Goal: Information Seeking & Learning: Learn about a topic

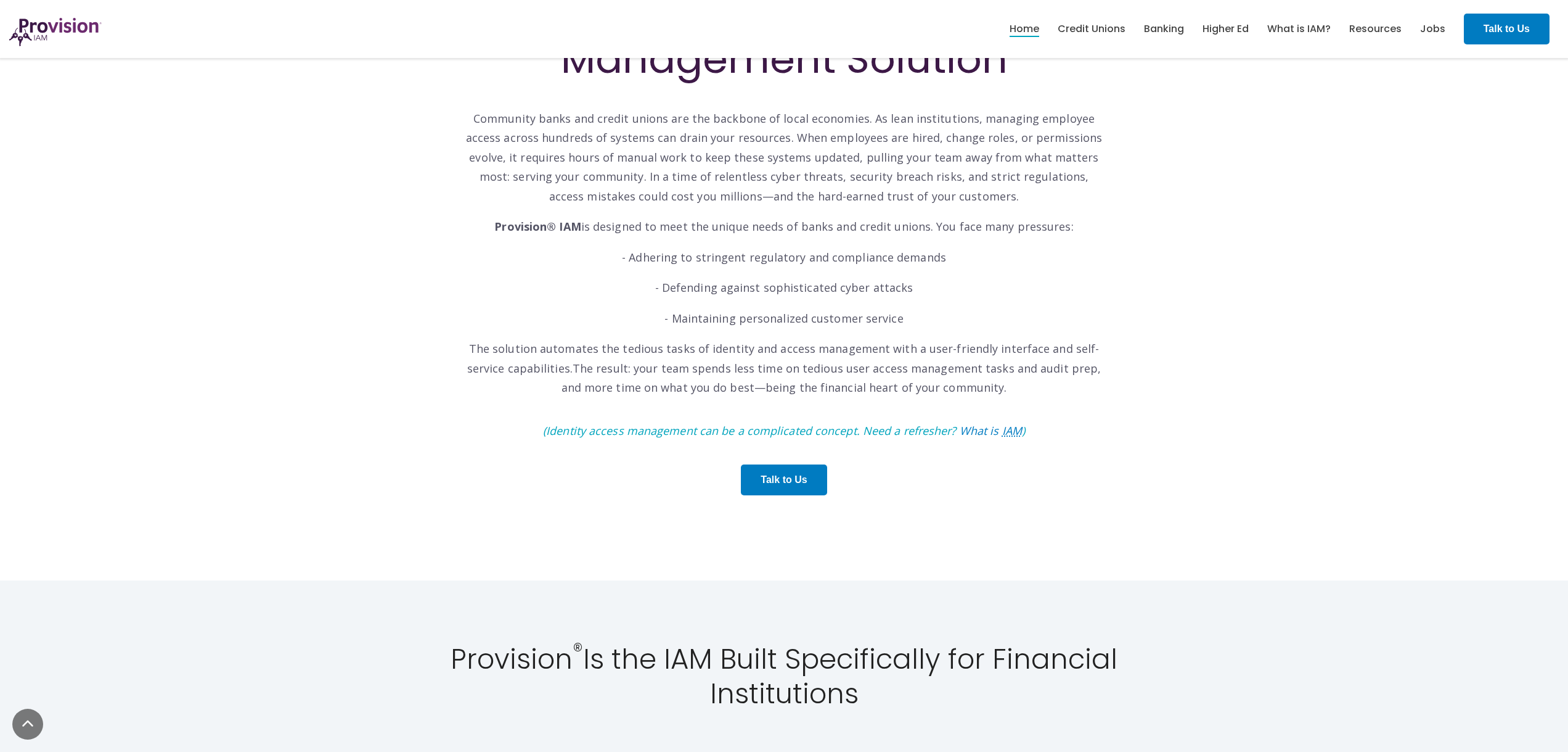
click at [1350, 106] on div "Discover Provision® IAM: Your Identity and Access Management Solution Community…" at bounding box center [784, 219] width 1568 height 723
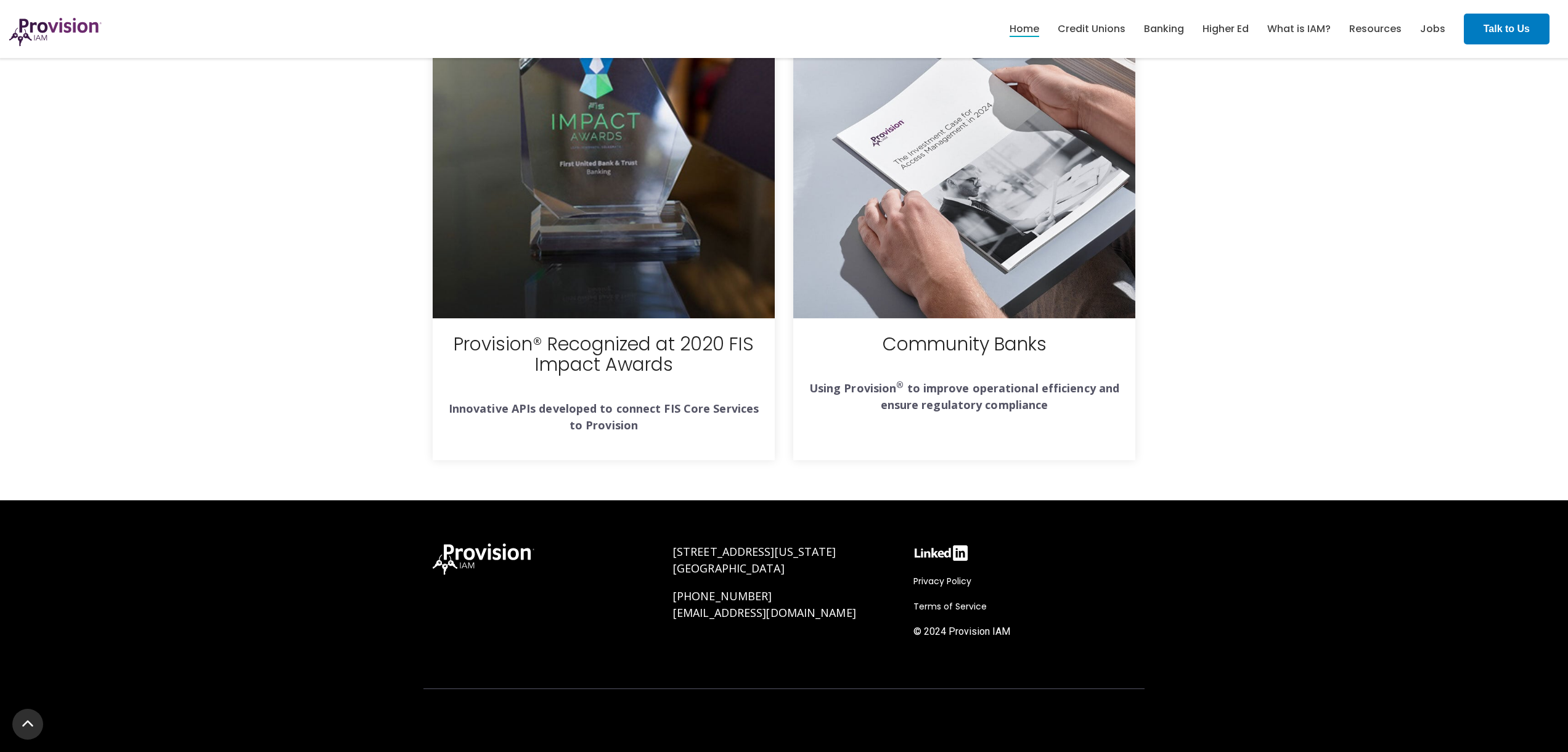
scroll to position [4366, 0]
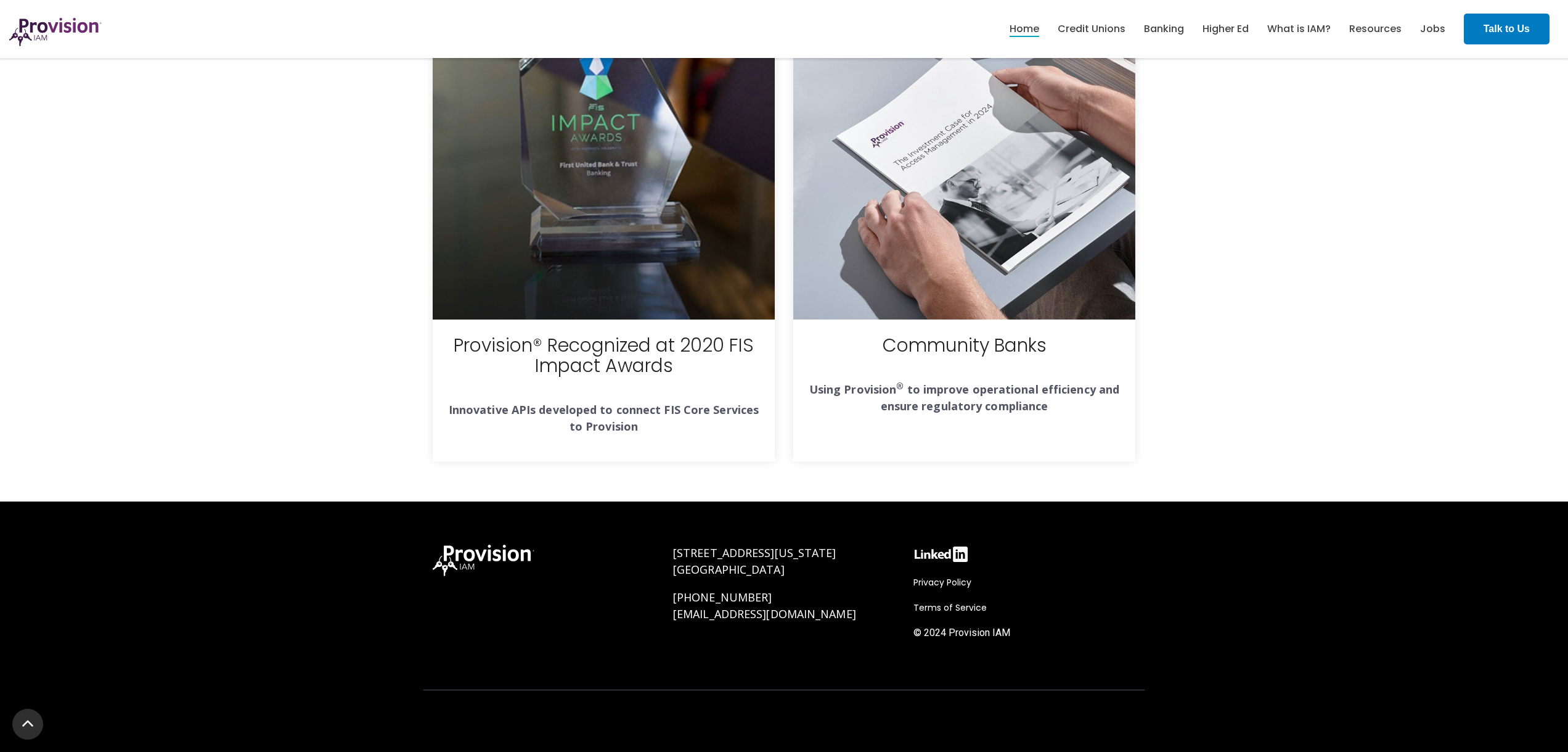
click at [675, 549] on span "[STREET_ADDRESS][US_STATE]" at bounding box center [755, 552] width 163 height 15
drag, startPoint x: 806, startPoint y: 577, endPoint x: 674, endPoint y: 554, distance: 134.0
click at [674, 554] on p "300 Washington Street Cumberland, MD 21502" at bounding box center [784, 561] width 222 height 33
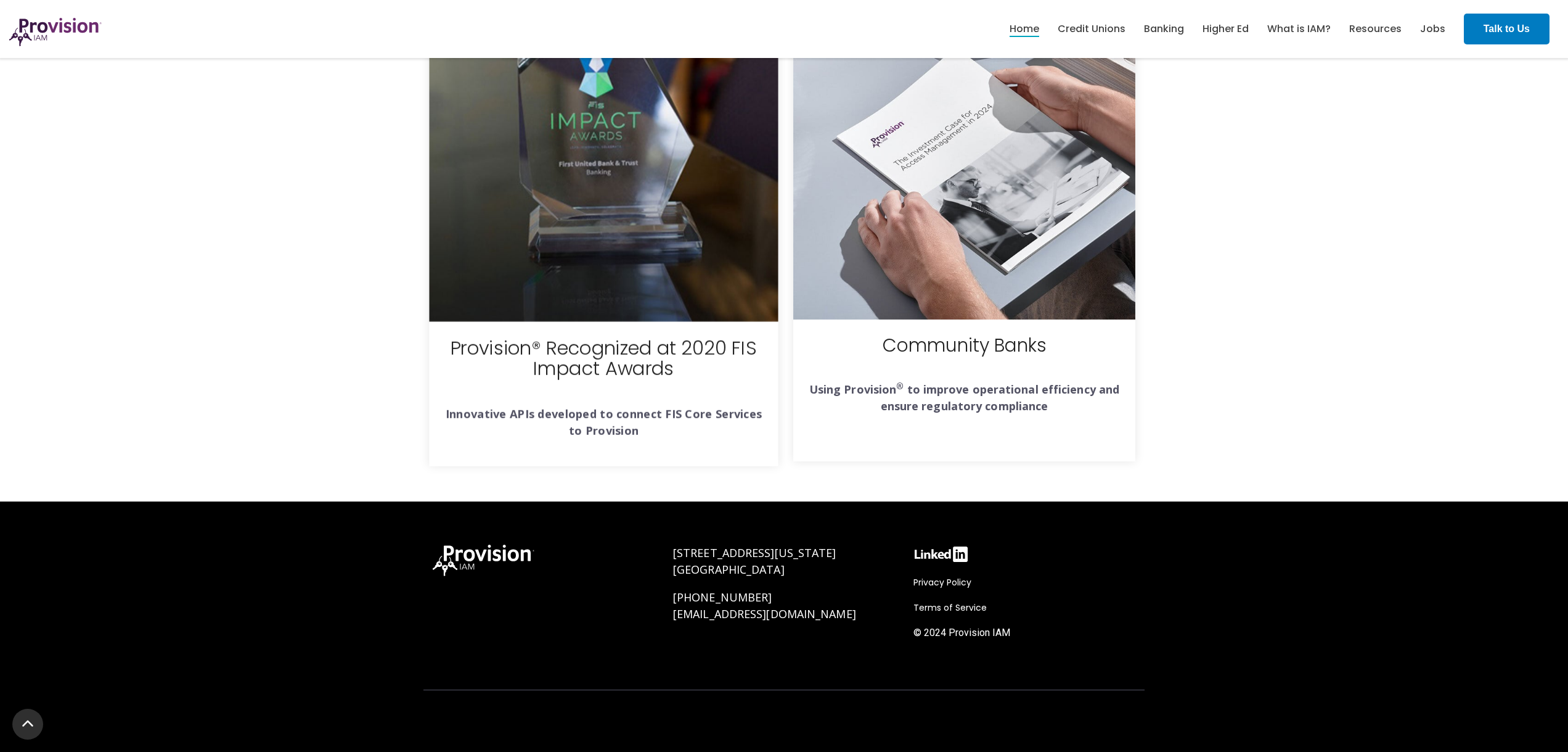
copy link "300 Washington Street Cumberland, MD 21502"
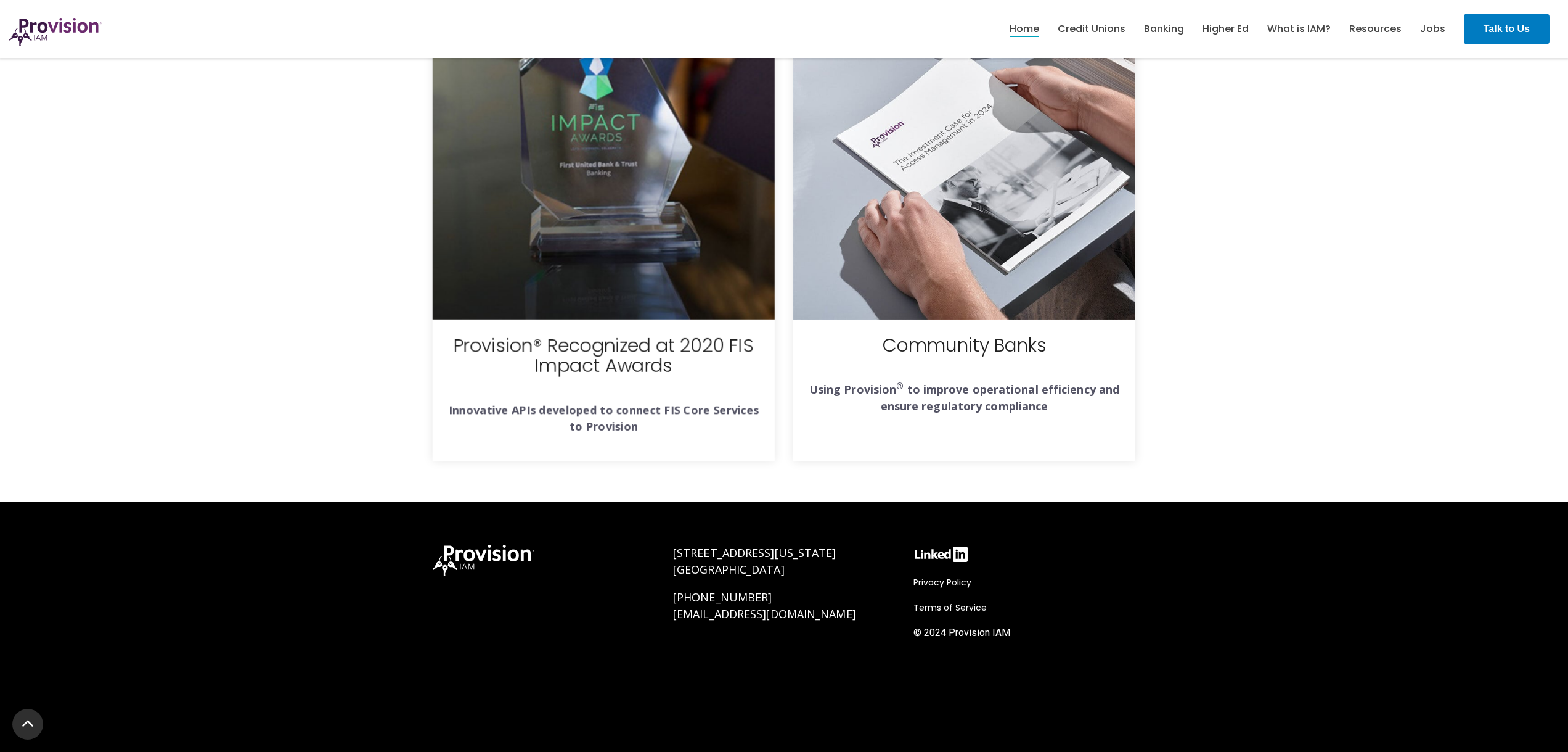
drag, startPoint x: 1446, startPoint y: 209, endPoint x: 1388, endPoint y: 168, distance: 71.0
click at [1443, 206] on div "Provision® Recognized at 2020 FIS Impact Awards Innovative APIs developed to co…" at bounding box center [784, 219] width 1568 height 564
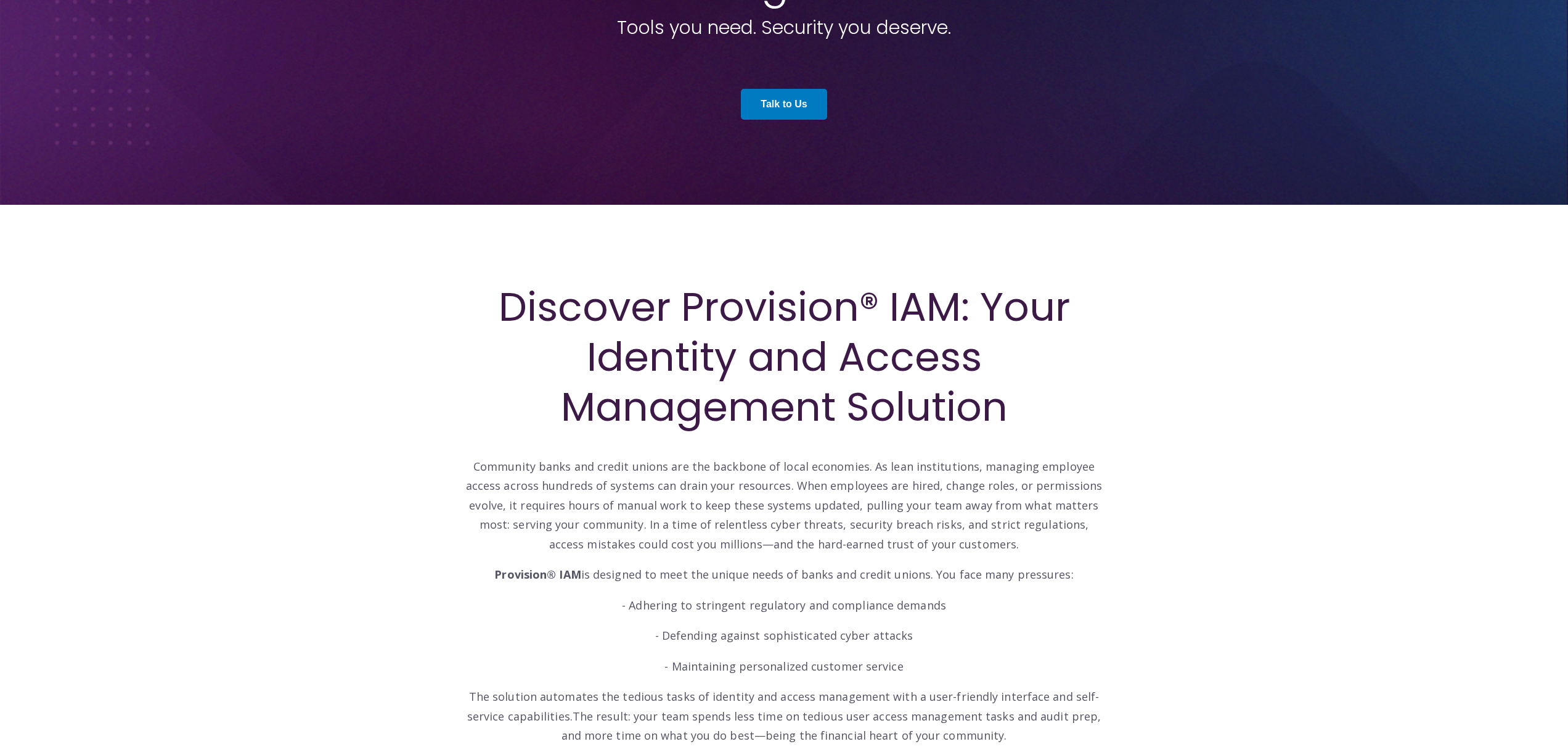
scroll to position [0, 0]
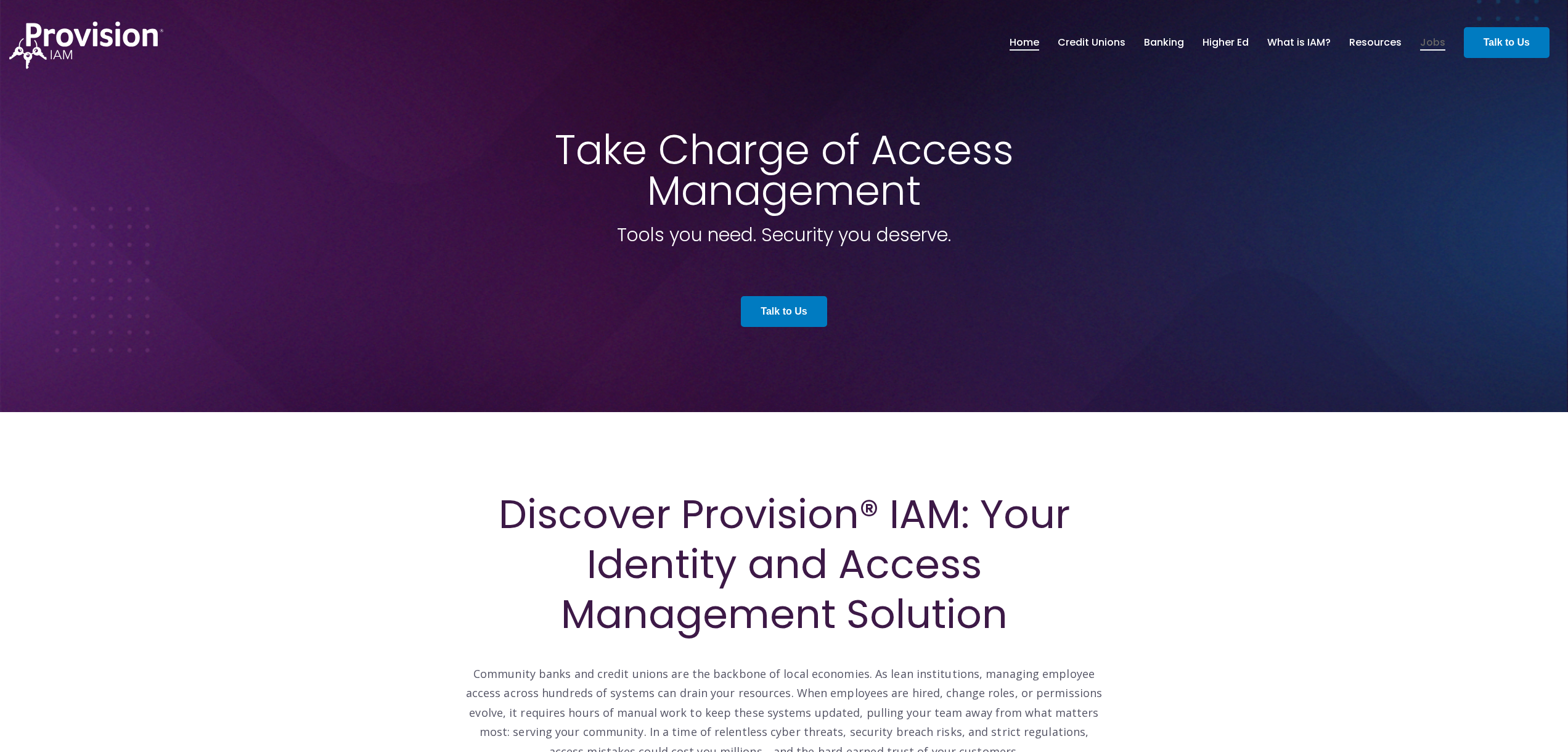
click at [1438, 43] on link "Jobs" at bounding box center [1433, 42] width 25 height 21
click at [1438, 112] on span at bounding box center [784, 206] width 1568 height 412
click at [1299, 43] on link "What is IAM?" at bounding box center [1299, 42] width 64 height 21
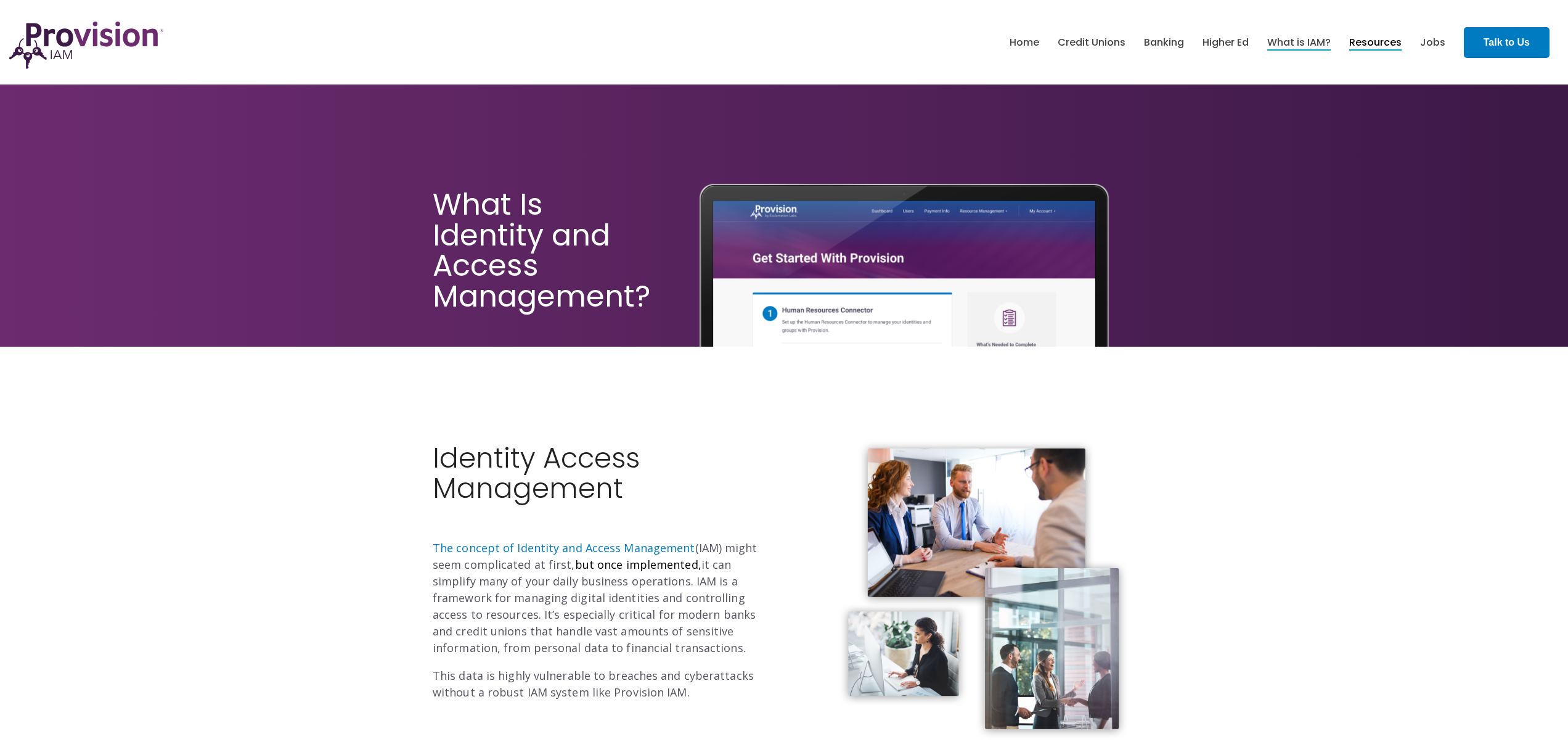
click at [1378, 45] on link "Resources" at bounding box center [1375, 42] width 52 height 21
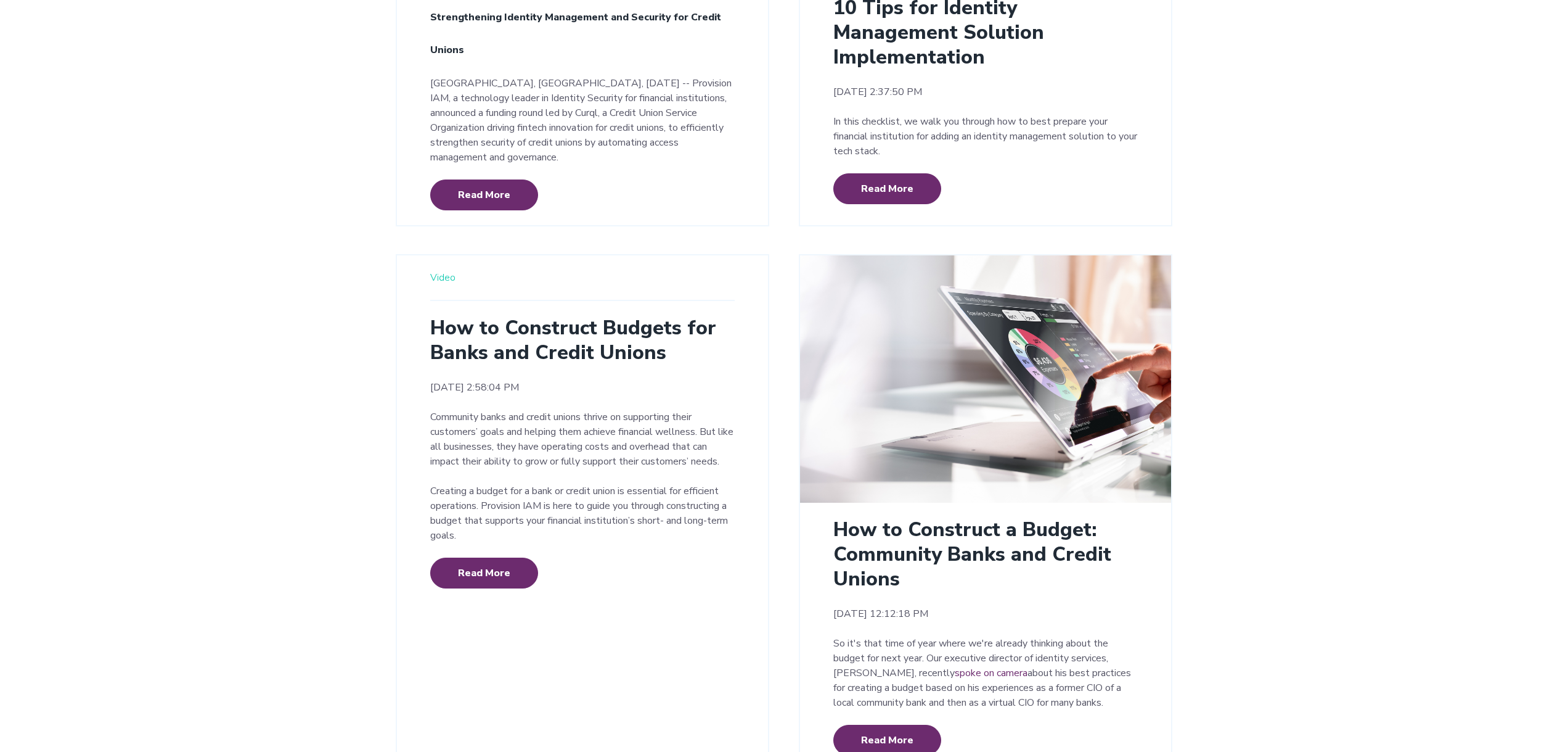
scroll to position [2696, 0]
